Goal: Task Accomplishment & Management: Manage account settings

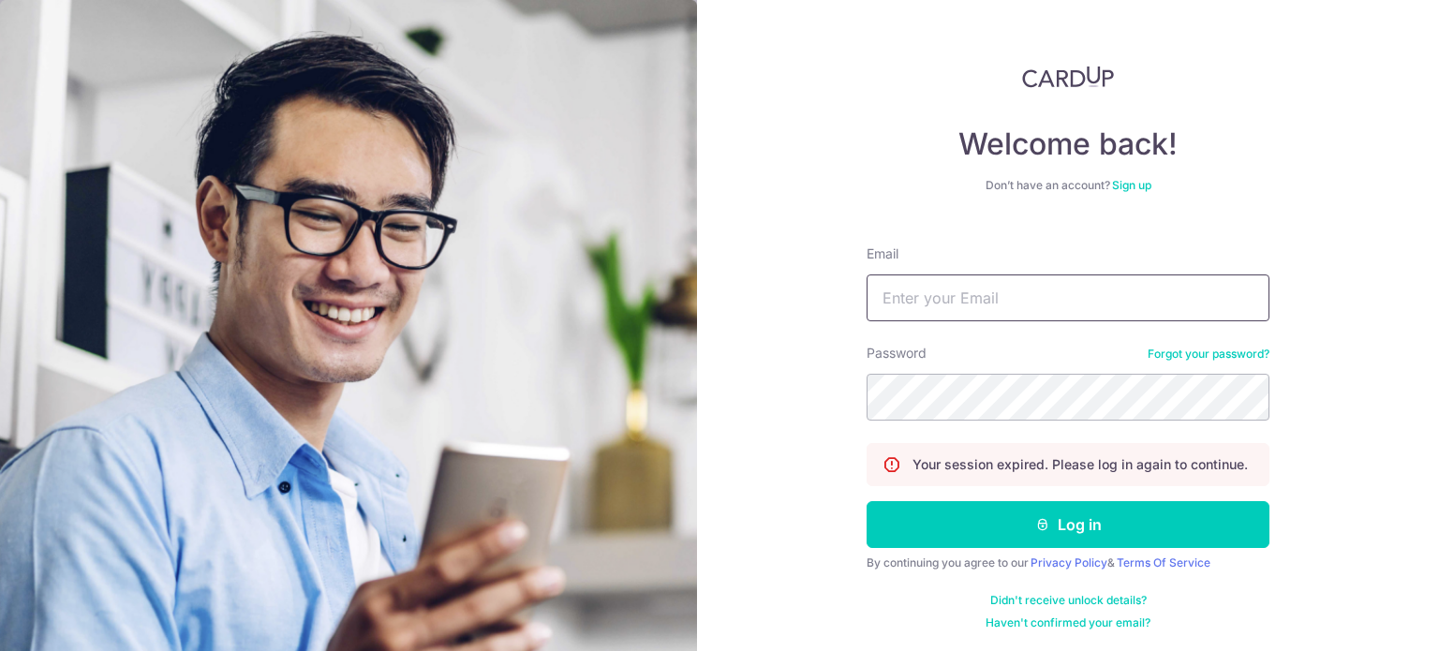
click at [983, 291] on input "Email" at bounding box center [1068, 297] width 403 height 47
type input "[EMAIL_ADDRESS][DOMAIN_NAME]"
click at [867, 501] on button "Log in" at bounding box center [1068, 524] width 403 height 47
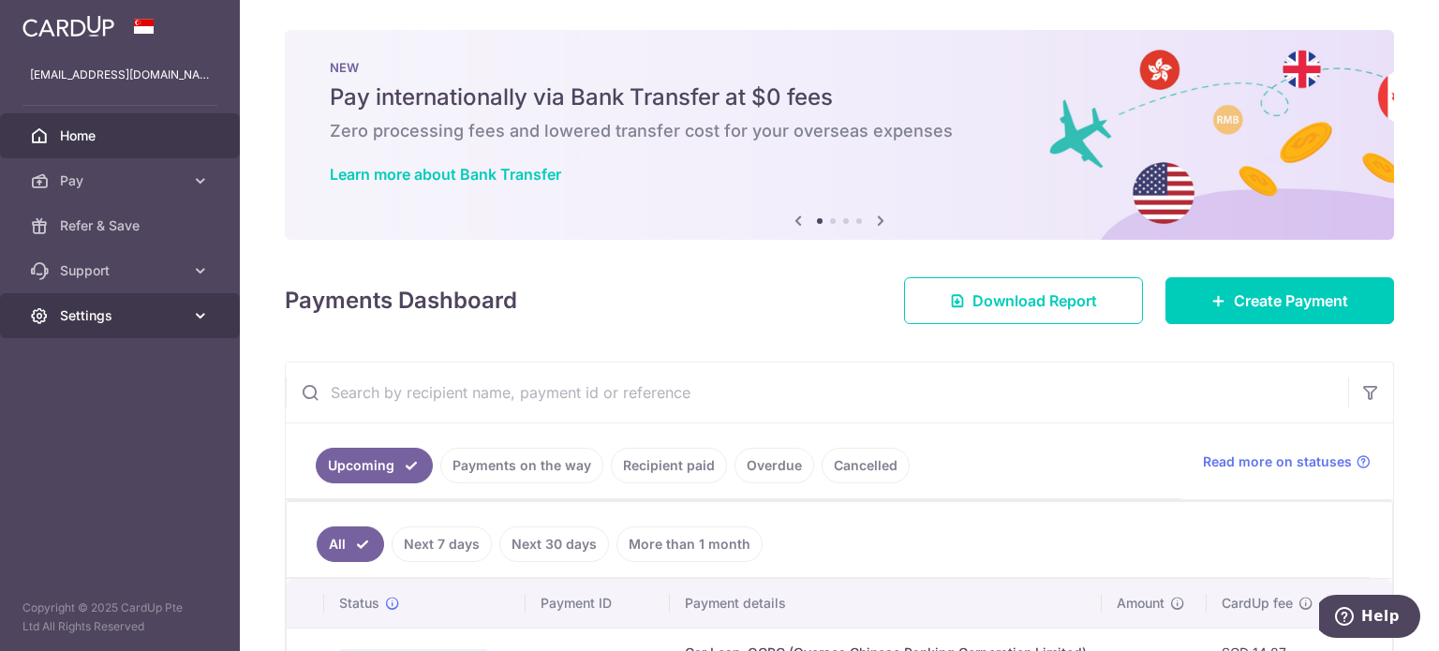
click at [141, 315] on span "Settings" at bounding box center [122, 315] width 124 height 19
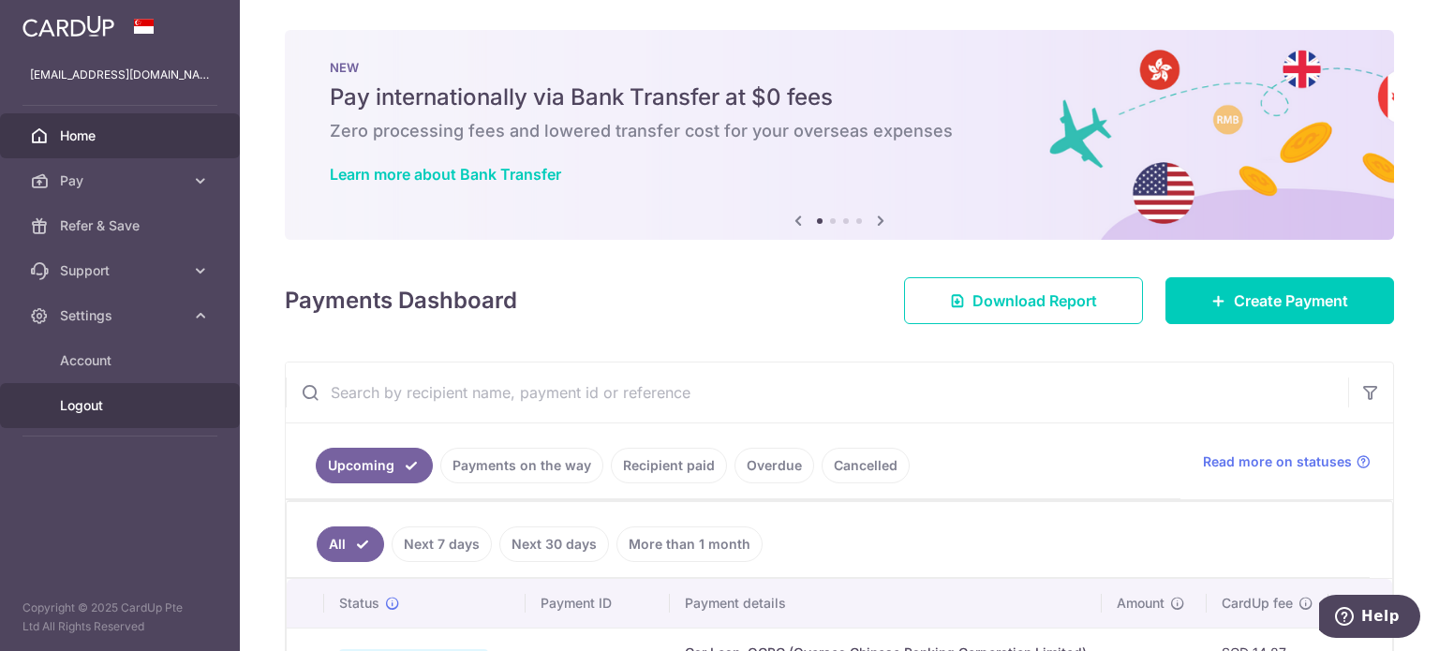
drag, startPoint x: 116, startPoint y: 415, endPoint x: 130, endPoint y: 411, distance: 14.5
click at [116, 415] on link "Logout" at bounding box center [120, 405] width 240 height 45
